Goal: Information Seeking & Learning: Learn about a topic

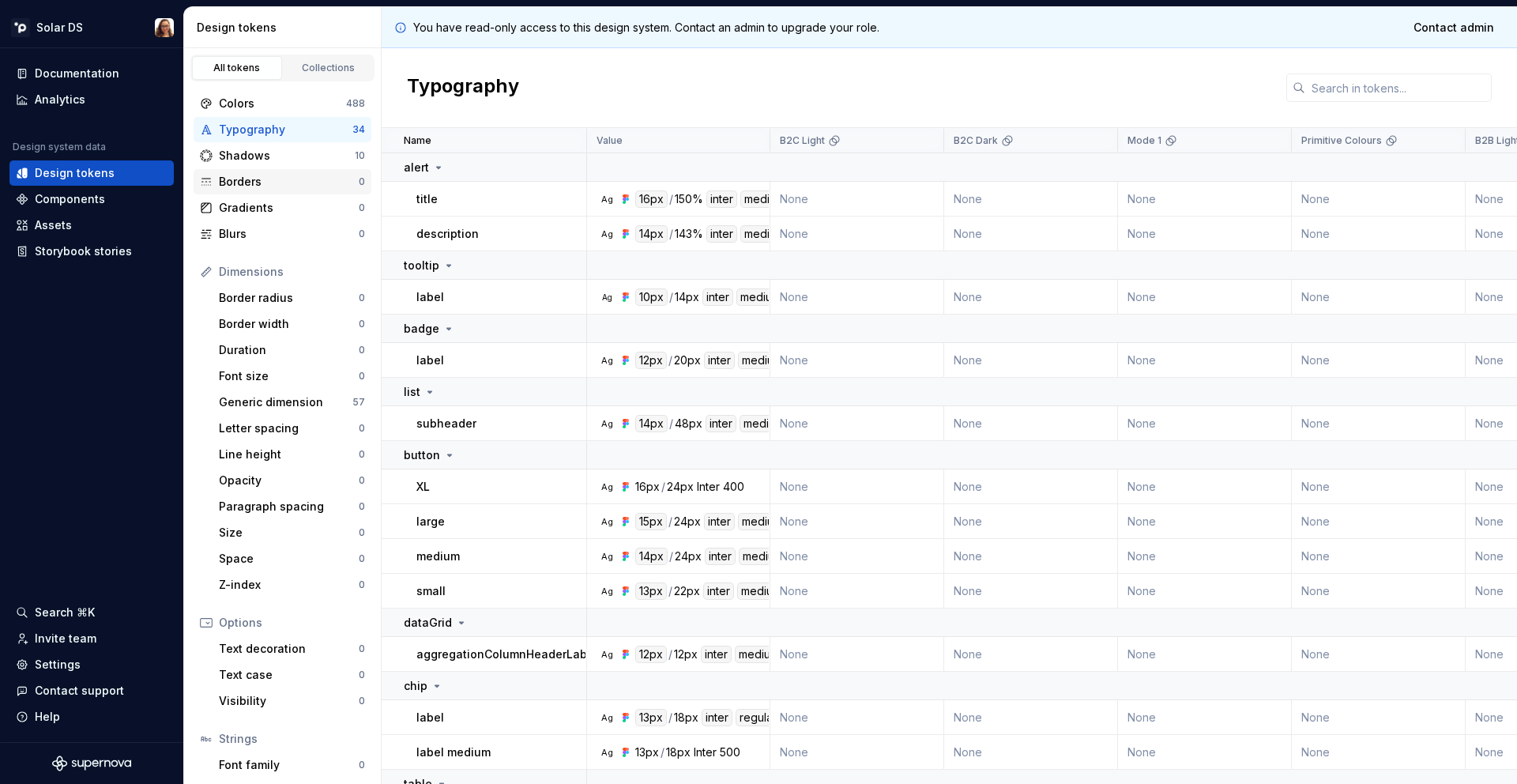
scroll to position [52, 0]
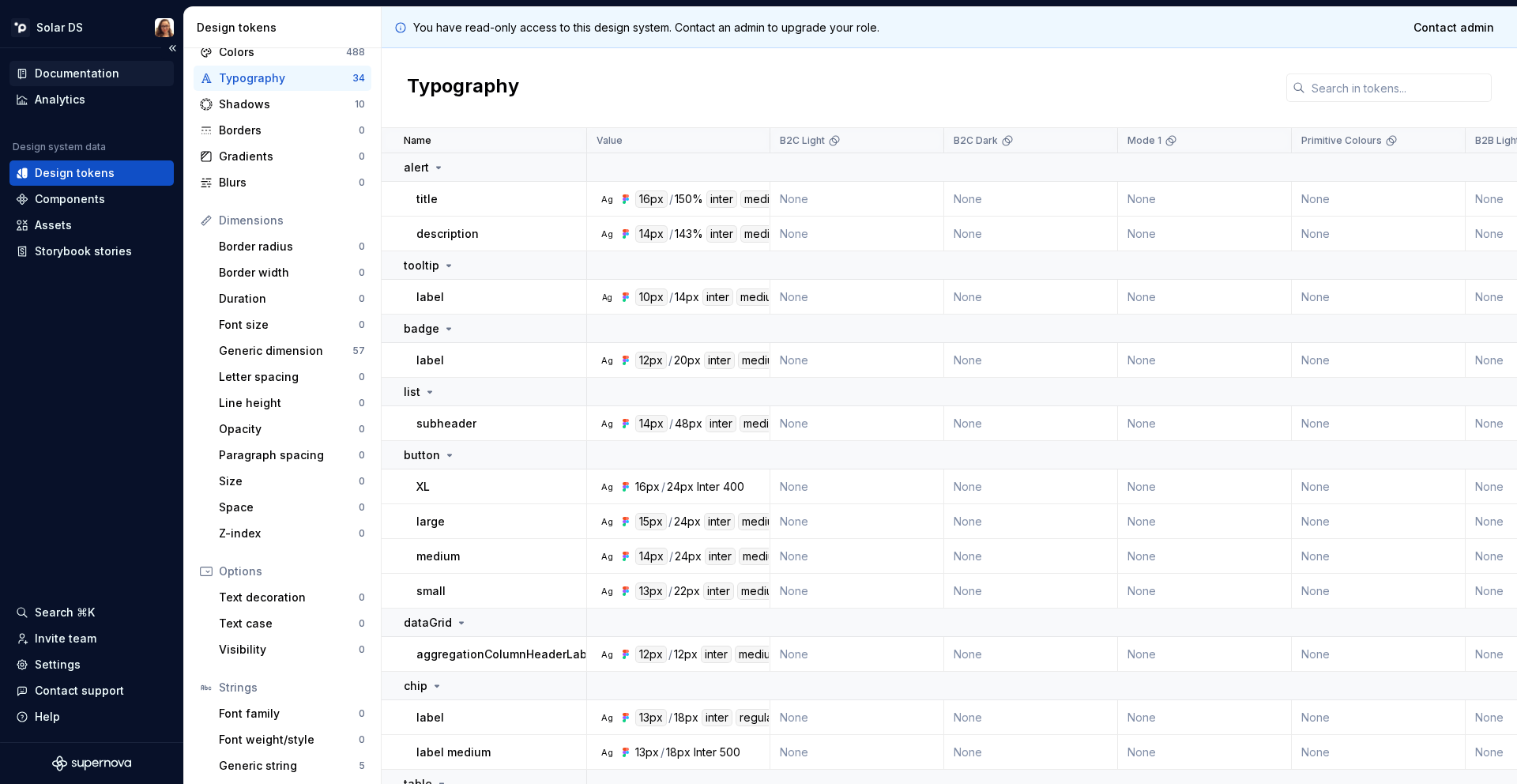
click at [110, 73] on div "Documentation" at bounding box center [77, 73] width 84 height 16
